Goal: Information Seeking & Learning: Compare options

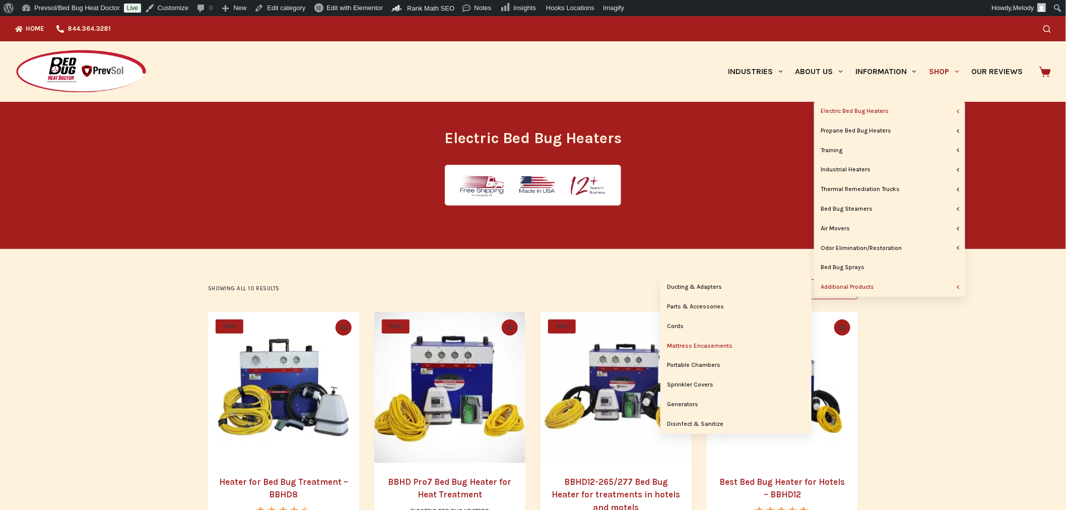
click at [701, 347] on link "Mattress Encasements" at bounding box center [735, 345] width 151 height 19
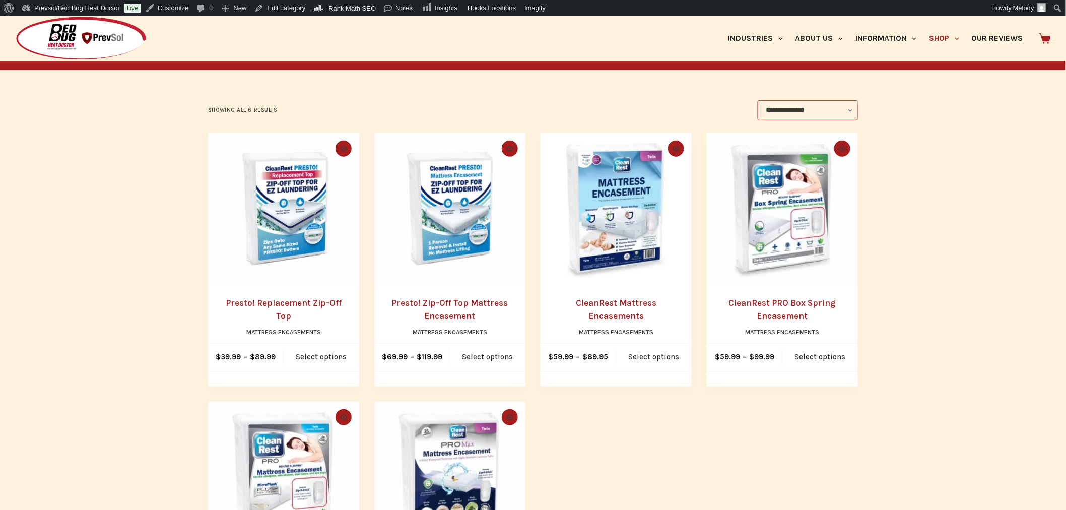
scroll to position [161, 0]
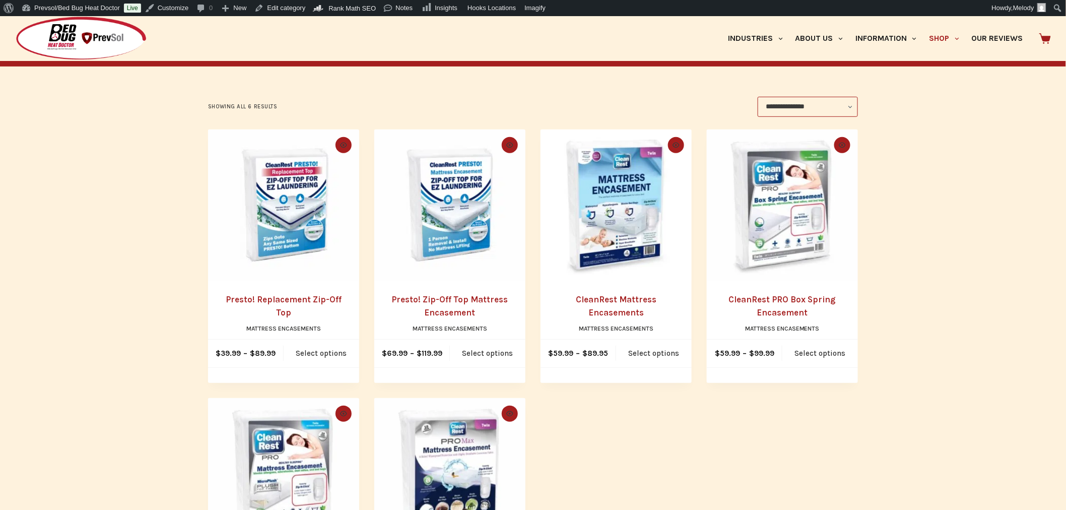
click at [631, 250] on img "CleanRest Mattress Encasements" at bounding box center [616, 204] width 151 height 151
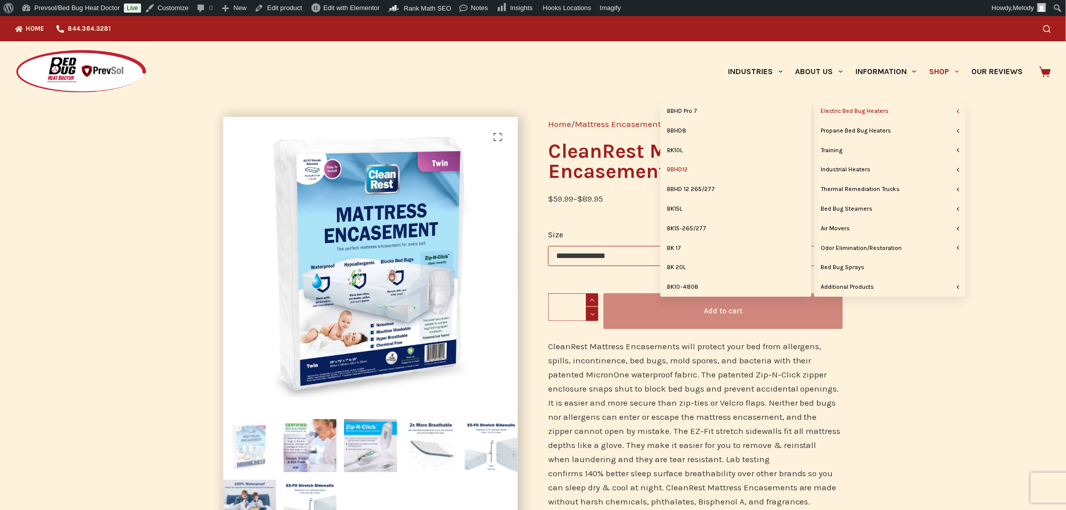
click at [682, 166] on link "BBHD12" at bounding box center [735, 169] width 151 height 19
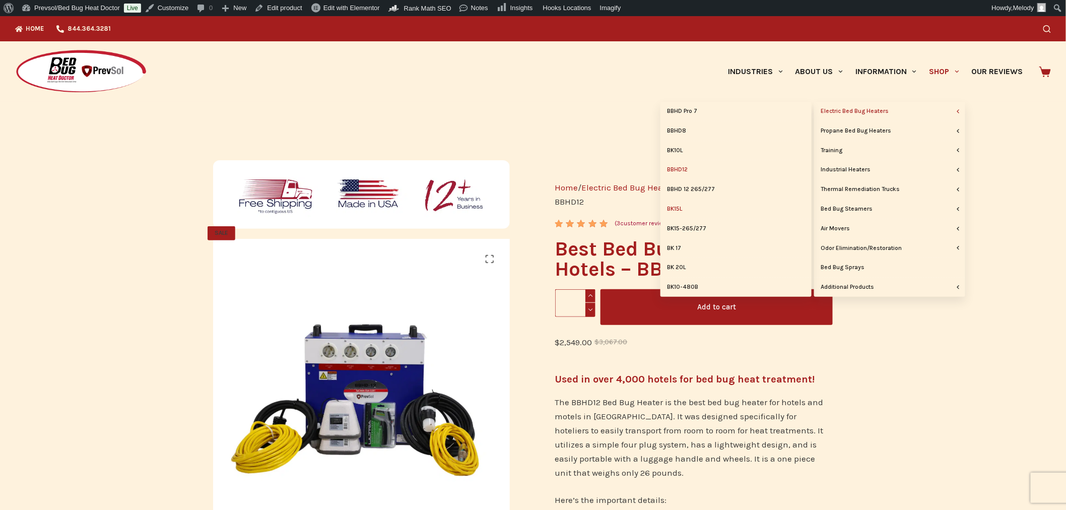
click at [679, 206] on link "BK15L" at bounding box center [735, 208] width 151 height 19
